Goal: Transaction & Acquisition: Download file/media

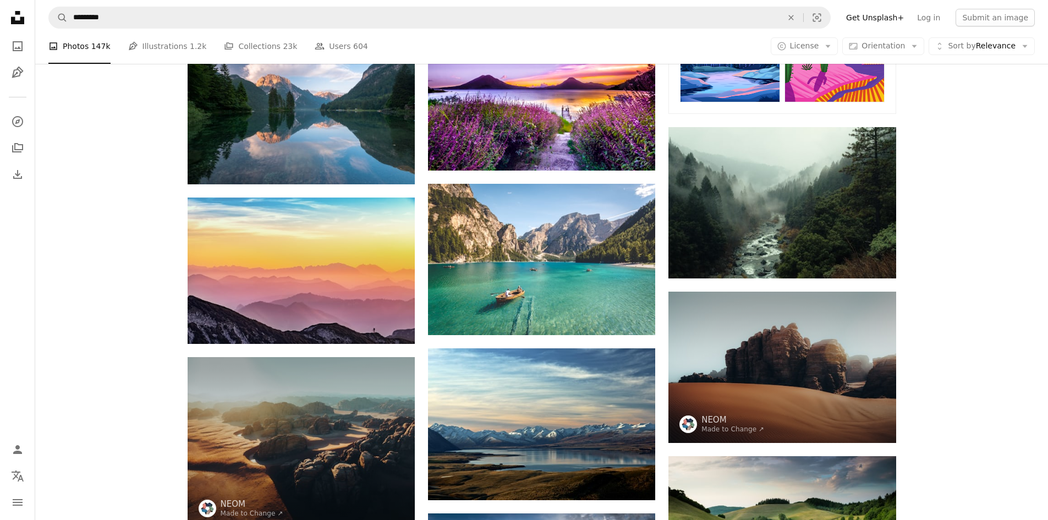
scroll to position [495, 0]
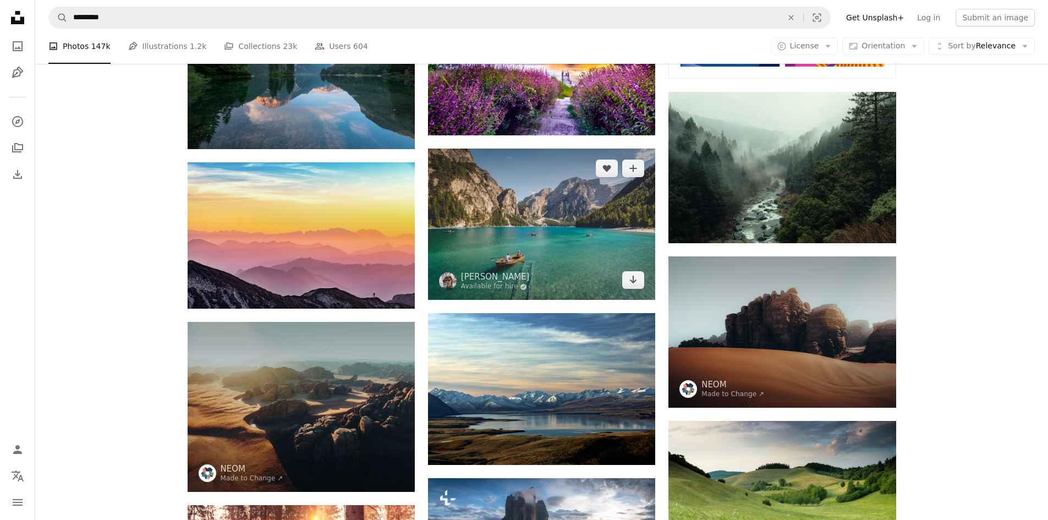
click at [523, 237] on img at bounding box center [541, 224] width 227 height 151
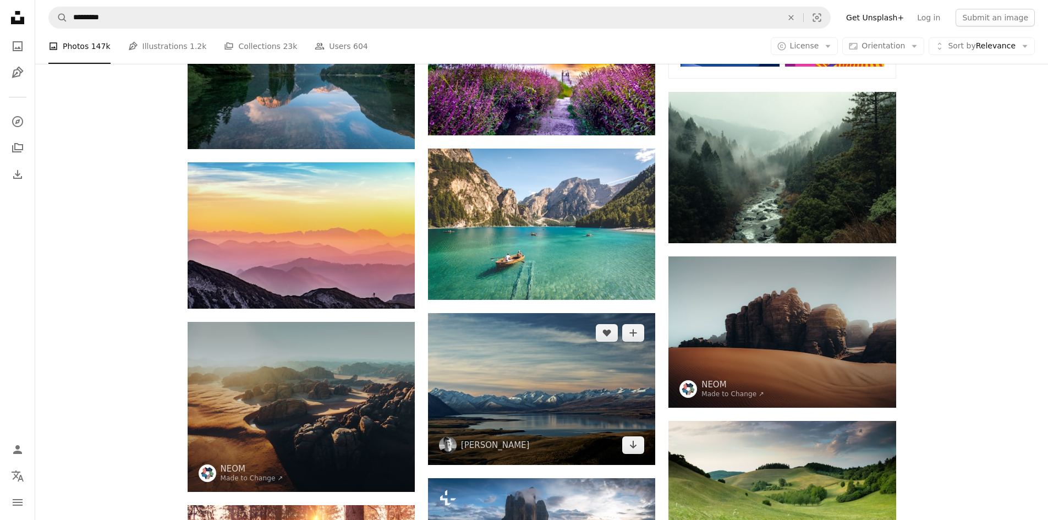
click at [538, 411] on img at bounding box center [541, 388] width 227 height 151
click at [630, 445] on icon "Arrow pointing down" at bounding box center [633, 444] width 9 height 13
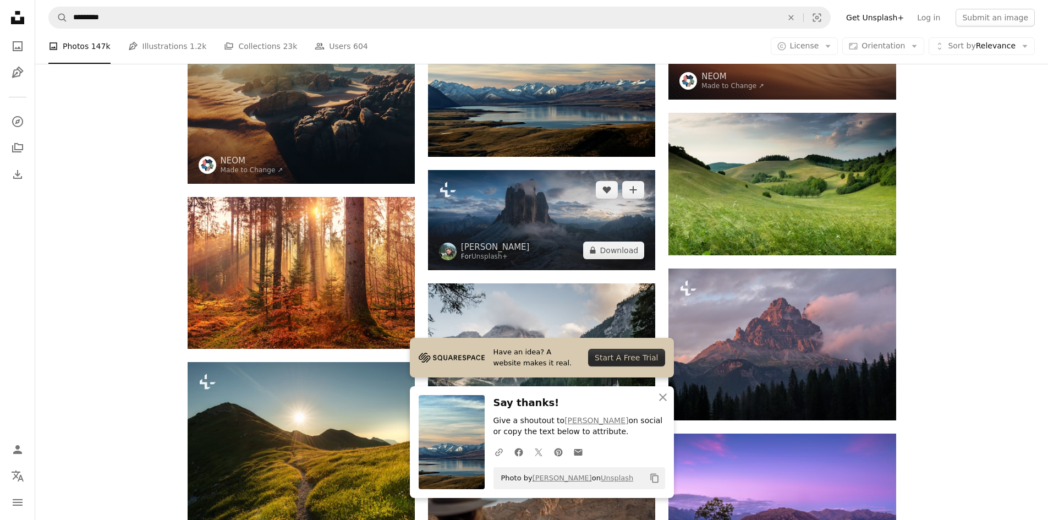
scroll to position [881, 0]
